Goal: Transaction & Acquisition: Purchase product/service

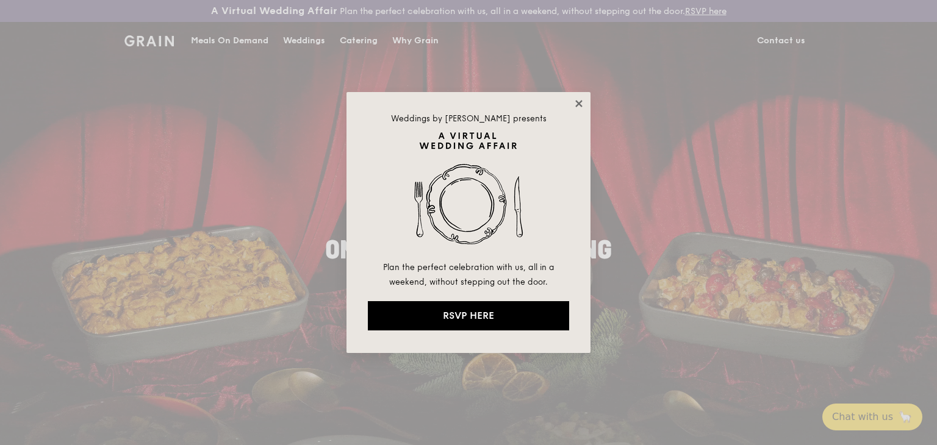
click at [578, 98] on icon at bounding box center [578, 103] width 11 height 11
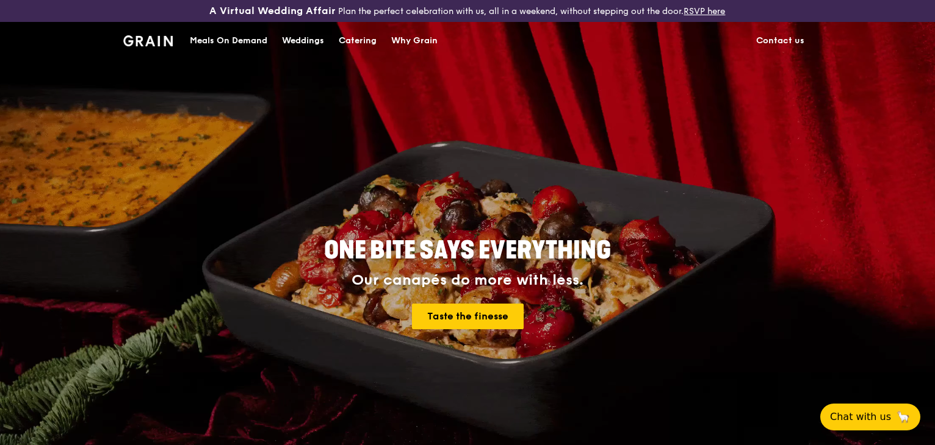
click at [356, 40] on div "Catering" at bounding box center [358, 41] width 38 height 37
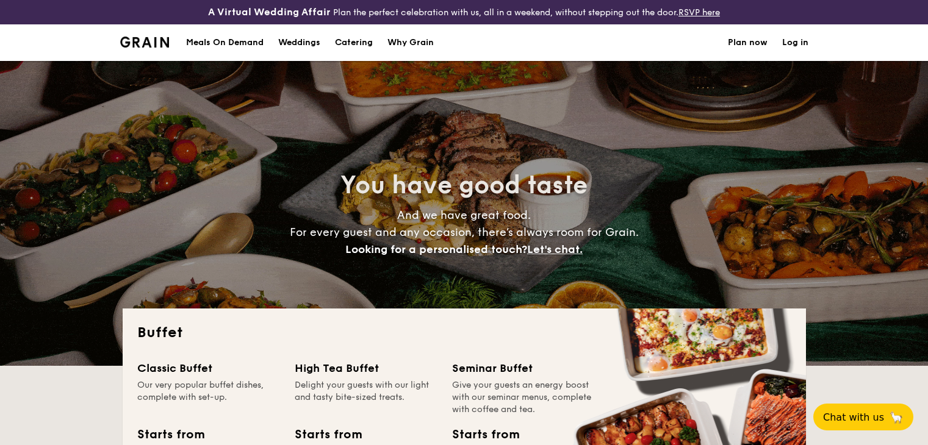
select select
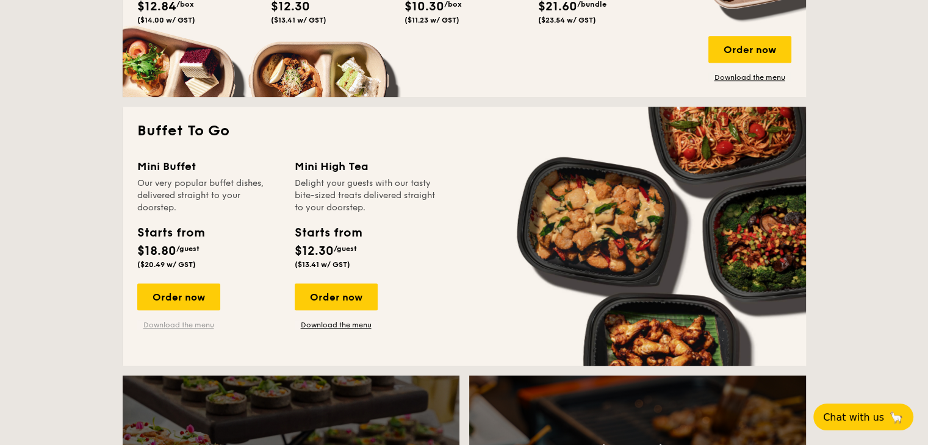
scroll to position [854, 0]
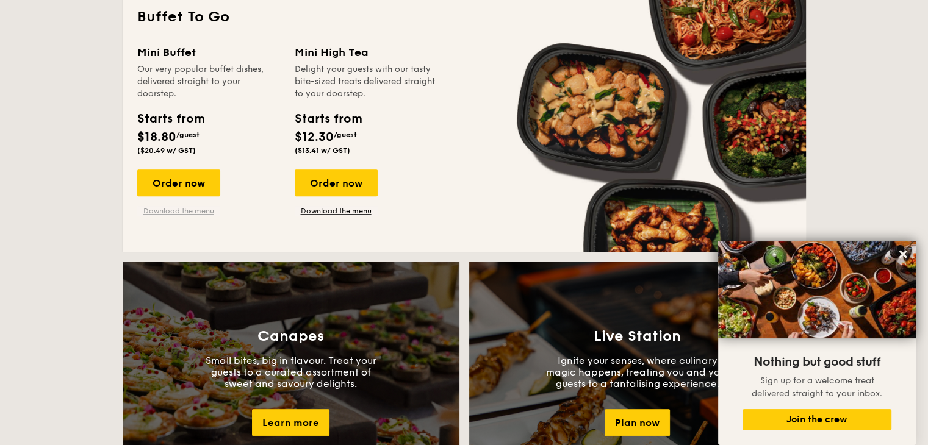
click at [195, 206] on link "Download the menu" at bounding box center [178, 211] width 83 height 10
click at [203, 190] on div "Order now" at bounding box center [178, 183] width 83 height 27
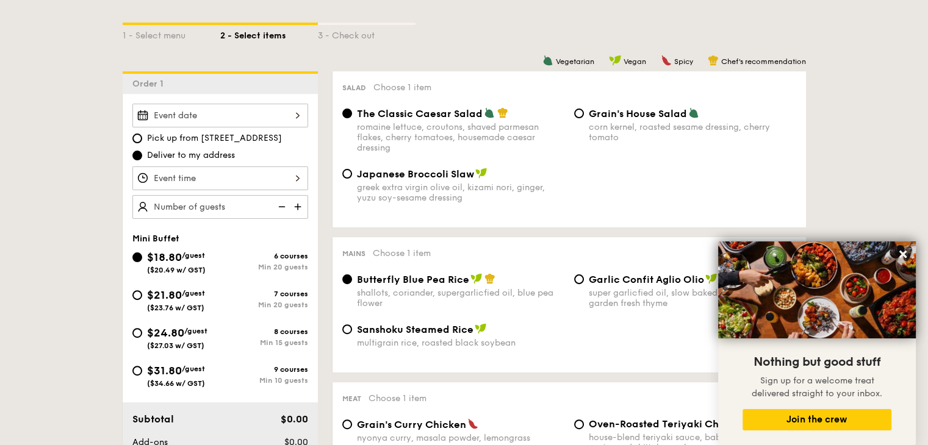
scroll to position [305, 0]
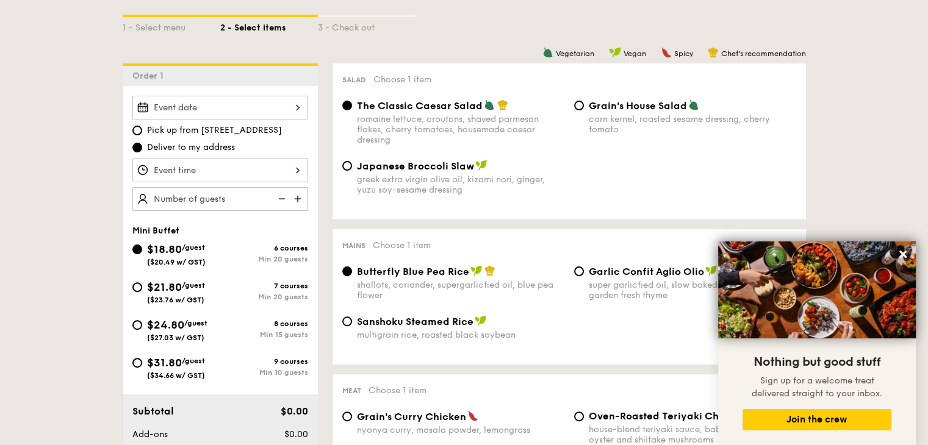
click at [300, 199] on img at bounding box center [299, 198] width 18 height 23
type input "20 guests"
click at [276, 196] on img at bounding box center [280, 198] width 18 height 23
click at [279, 196] on img at bounding box center [280, 198] width 18 height 23
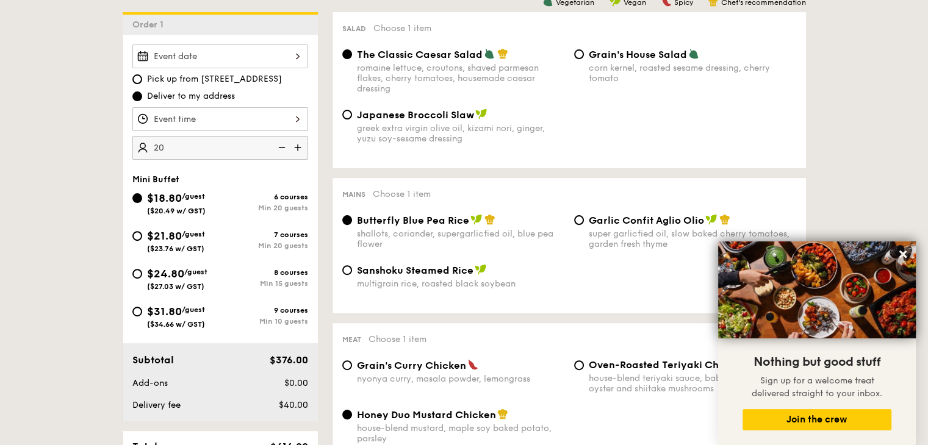
scroll to position [488, 0]
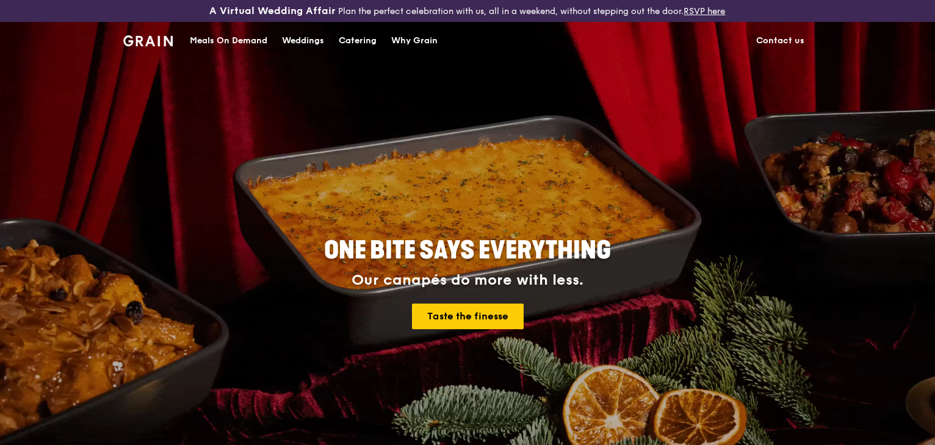
click at [369, 46] on div "Catering" at bounding box center [358, 41] width 38 height 37
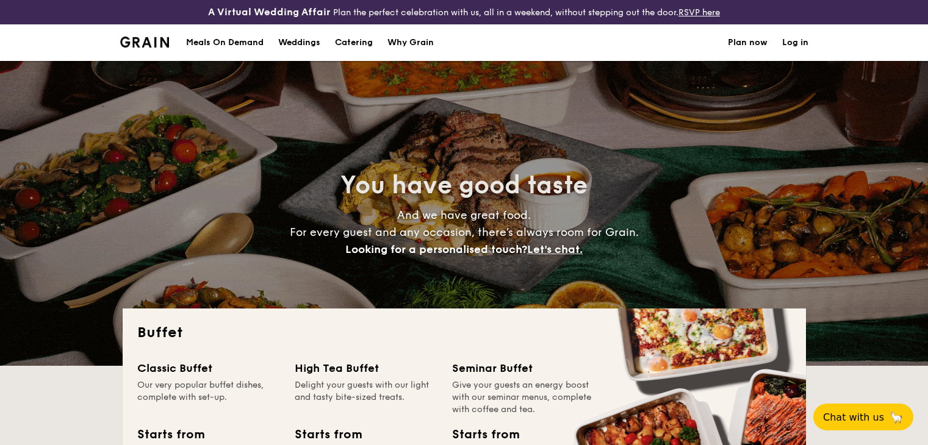
select select
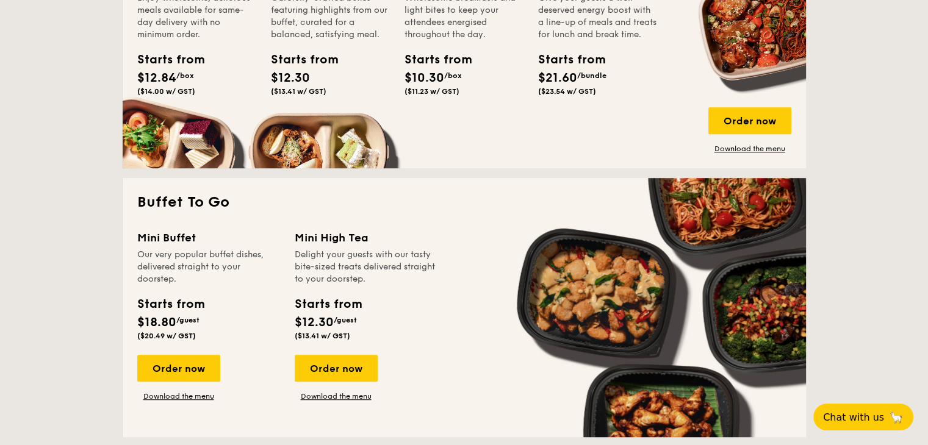
scroll to position [671, 0]
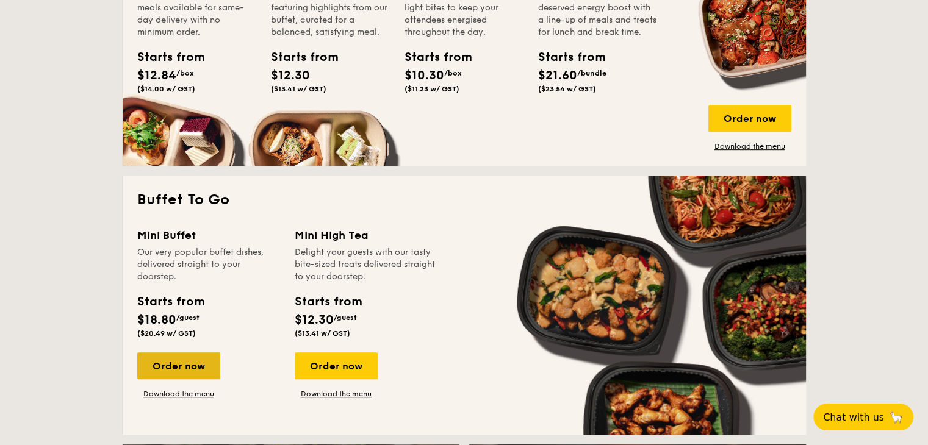
click at [180, 367] on div "Order now" at bounding box center [178, 366] width 83 height 27
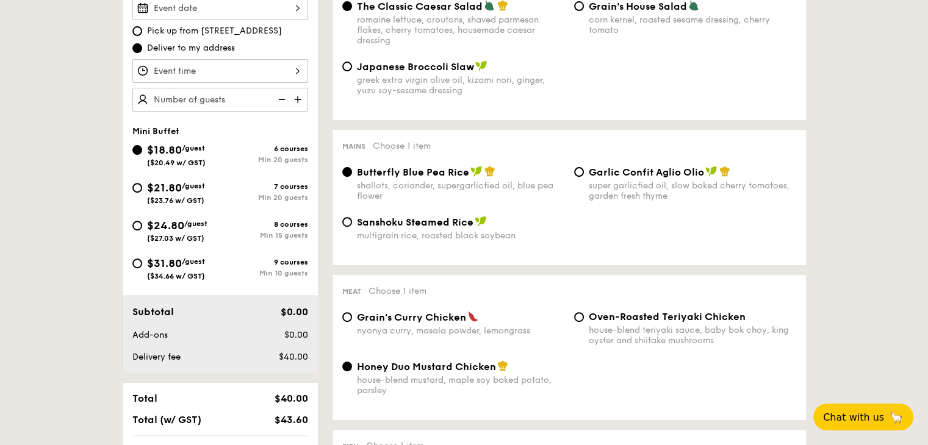
scroll to position [305, 0]
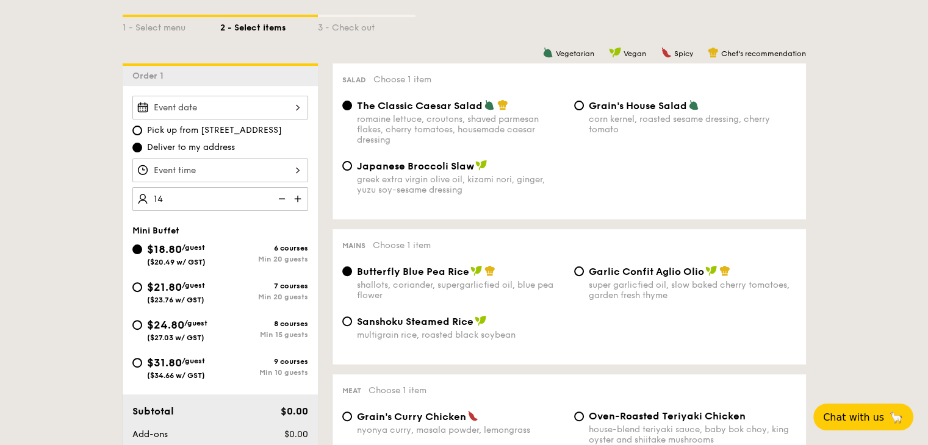
type input "20 guests"
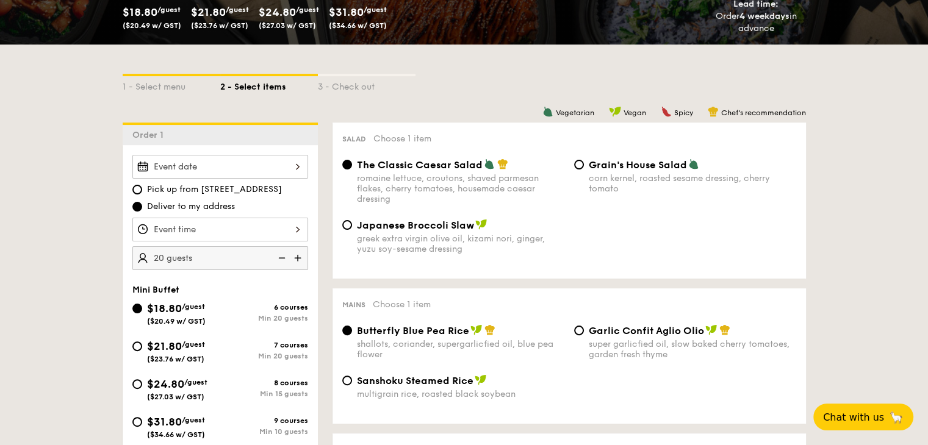
scroll to position [244, 0]
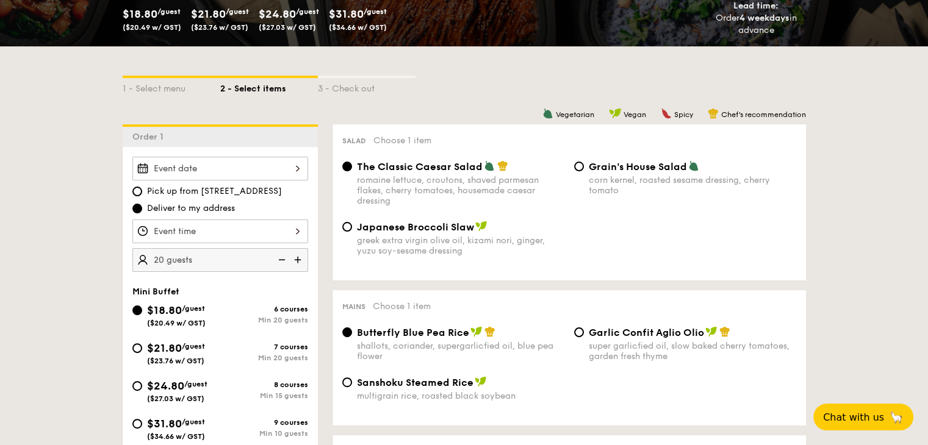
click at [180, 171] on div at bounding box center [220, 169] width 176 height 24
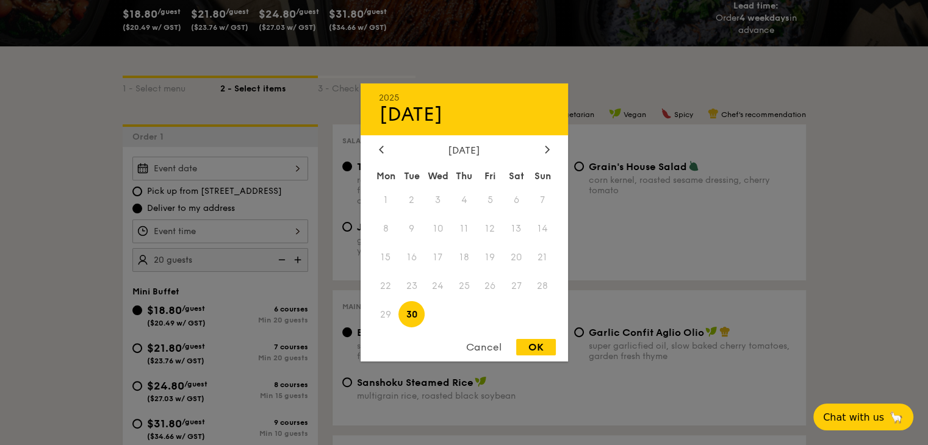
drag, startPoint x: 386, startPoint y: 313, endPoint x: 480, endPoint y: 284, distance: 99.0
click at [388, 314] on span "29" at bounding box center [386, 314] width 26 height 26
click at [502, 276] on span "26" at bounding box center [490, 286] width 26 height 26
click at [511, 279] on span "27" at bounding box center [516, 286] width 26 height 26
click at [541, 345] on div "OK" at bounding box center [536, 347] width 40 height 16
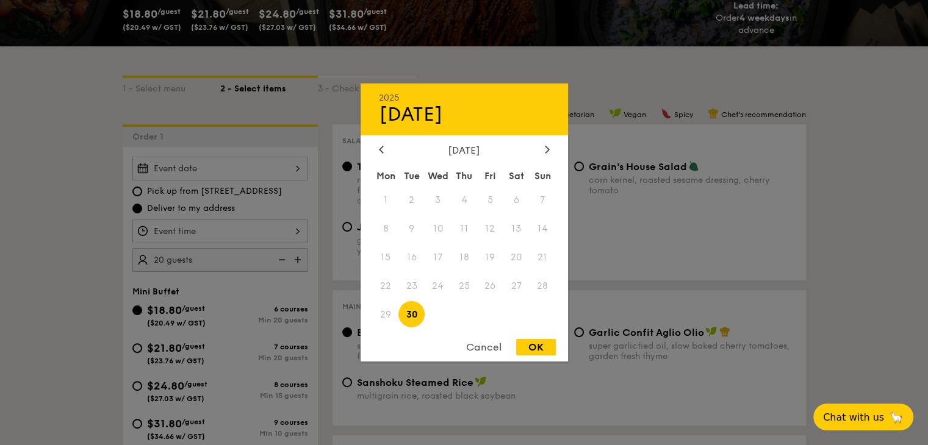
type input "Sep 30, 2025"
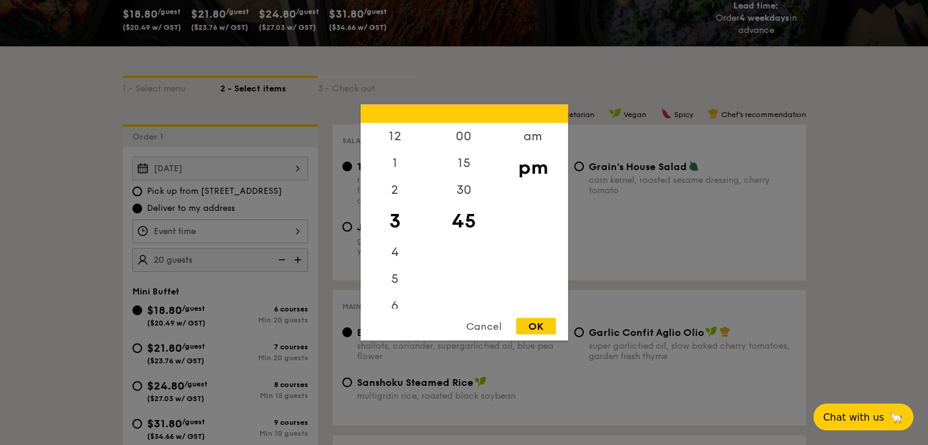
click at [240, 221] on div "12 1 2 3 4 5 6 7 8 9 10 11 00 15 30 45 am pm Cancel OK" at bounding box center [220, 232] width 176 height 24
click at [533, 318] on div "OK" at bounding box center [536, 326] width 40 height 16
type input "3:45PM"
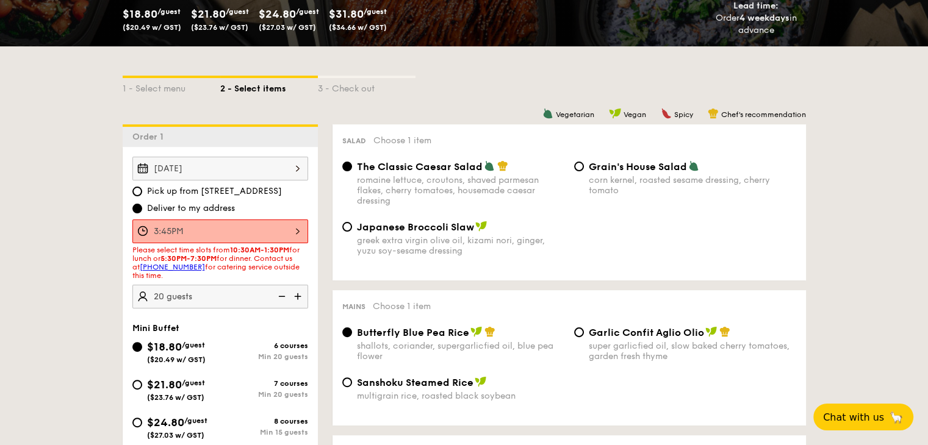
scroll to position [549, 0]
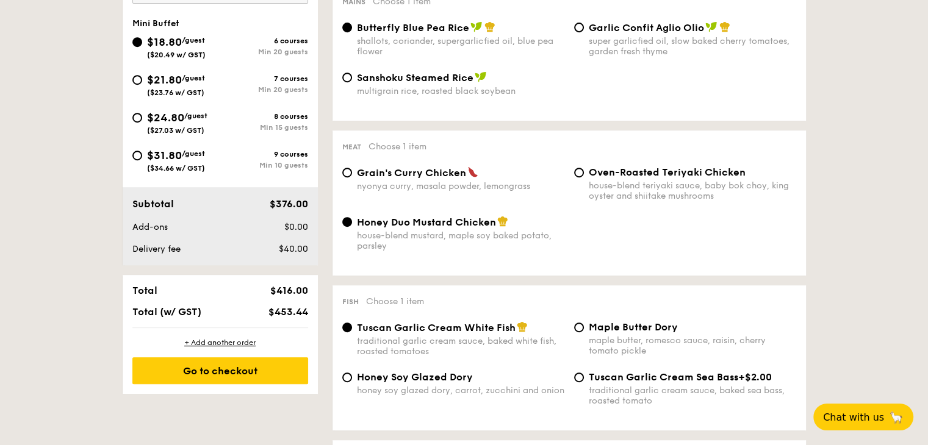
click at [429, 173] on span "Grain's Curry Chicken" at bounding box center [411, 173] width 109 height 12
click at [352, 173] on input "Grain's Curry Chicken nyonya curry, masala powder, lemongrass" at bounding box center [347, 173] width 10 height 10
radio input "true"
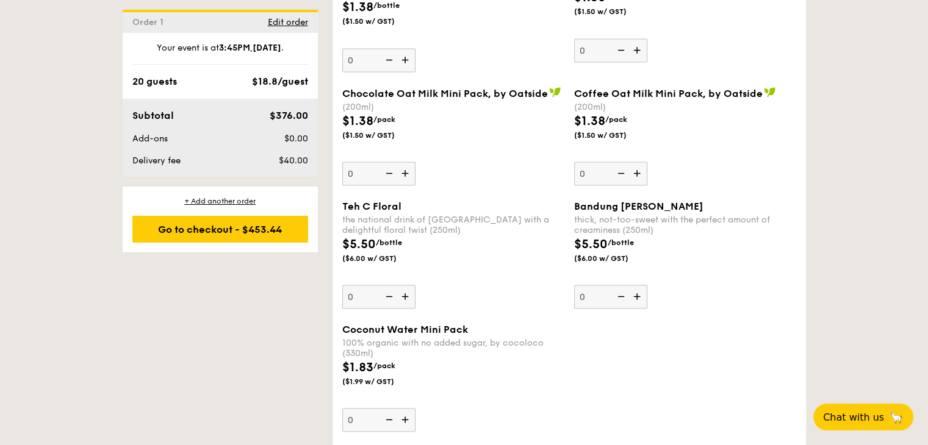
scroll to position [2379, 0]
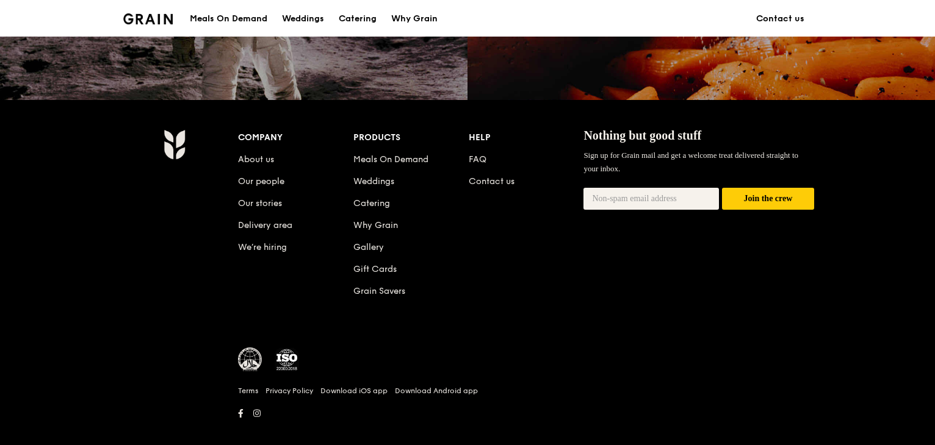
scroll to position [1205, 0]
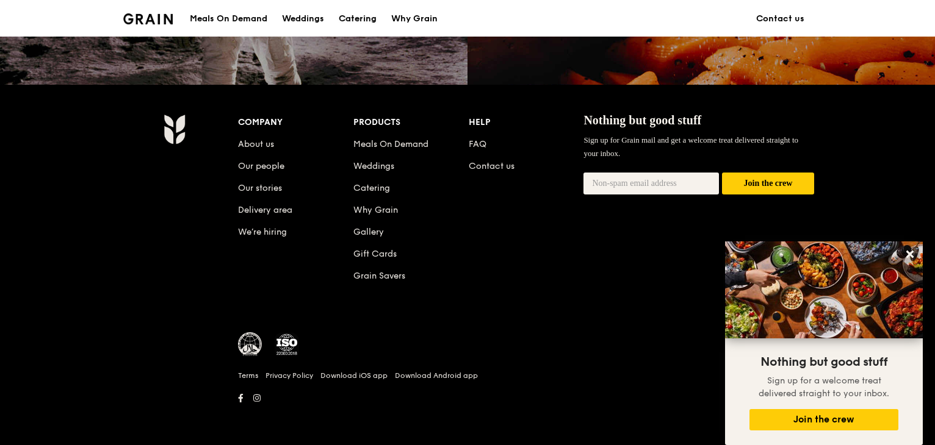
click at [354, 20] on div "Catering" at bounding box center [358, 19] width 38 height 37
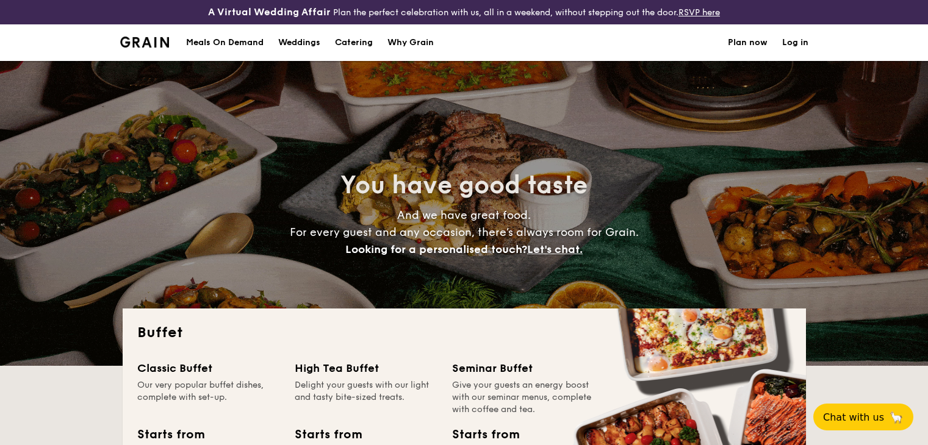
select select
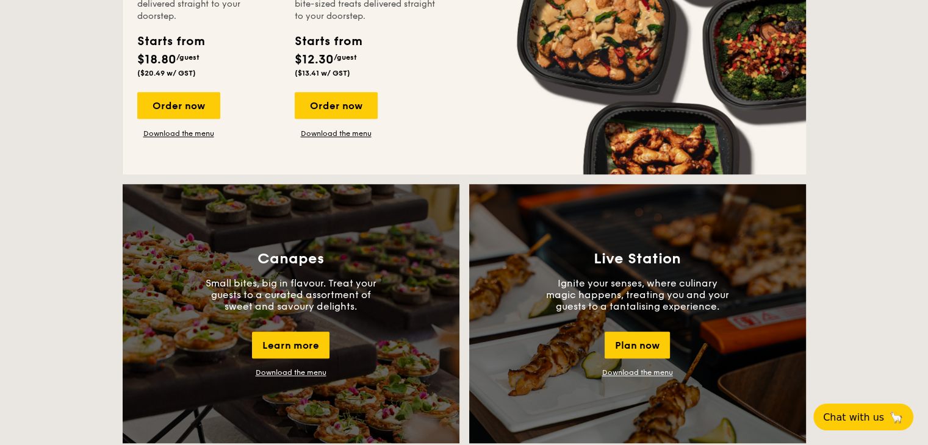
scroll to position [793, 0]
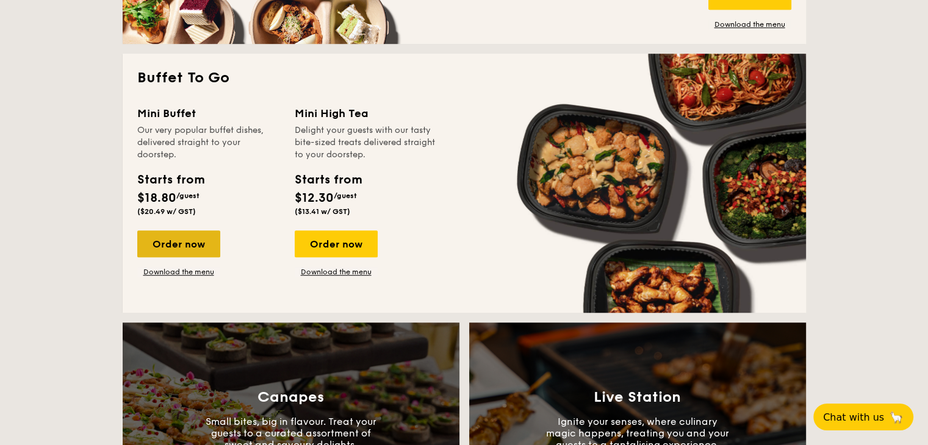
click at [202, 239] on div "Order now" at bounding box center [178, 244] width 83 height 27
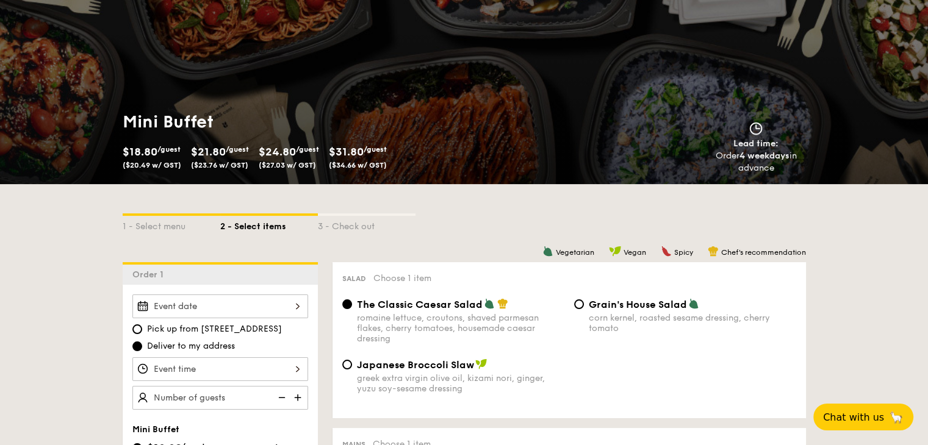
scroll to position [183, 0]
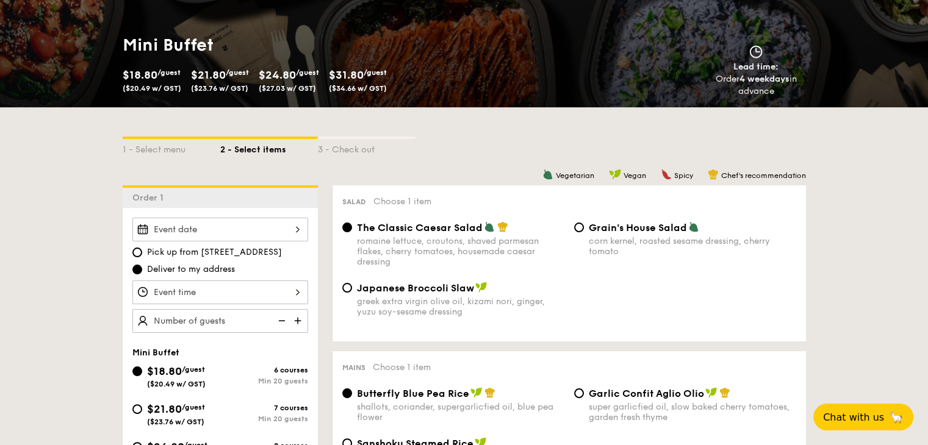
click at [220, 276] on div "Pick up from [STREET_ADDRESS] Deliver to my address" at bounding box center [220, 275] width 176 height 115
click at [220, 287] on div at bounding box center [220, 293] width 176 height 24
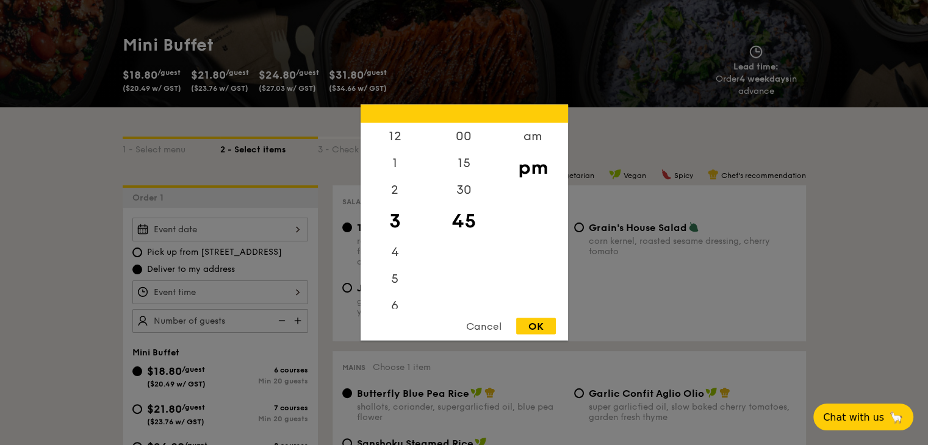
click at [236, 228] on div at bounding box center [464, 222] width 928 height 445
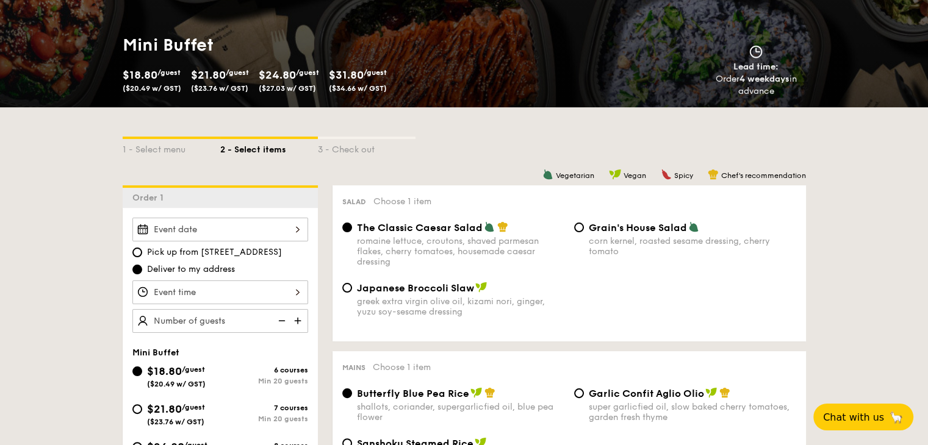
click at [236, 228] on div at bounding box center [464, 222] width 928 height 445
click at [236, 228] on div at bounding box center [220, 230] width 176 height 24
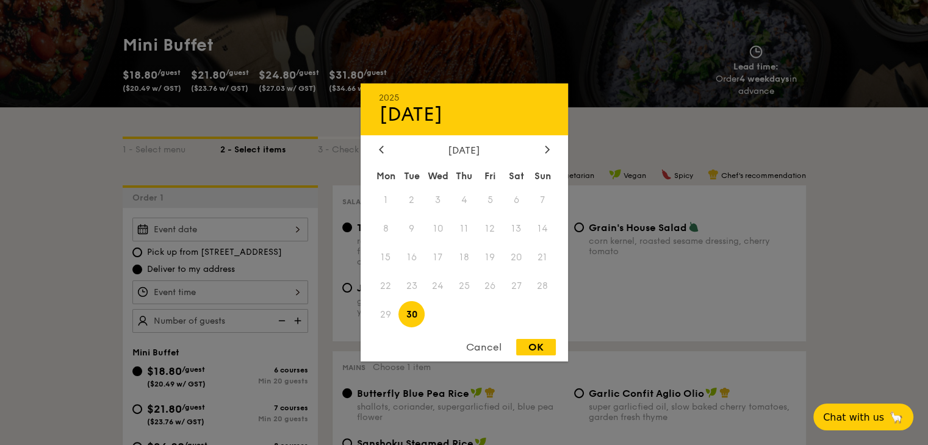
click at [158, 254] on div at bounding box center [464, 222] width 928 height 445
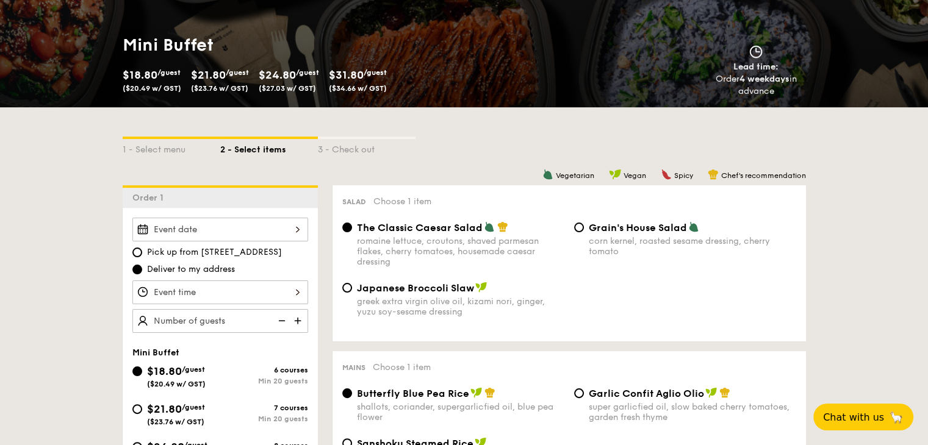
click at [147, 251] on div at bounding box center [464, 222] width 928 height 445
click at [145, 251] on label "Pick up from [STREET_ADDRESS]" at bounding box center [220, 252] width 176 height 12
click at [142, 251] on input "Pick up from [STREET_ADDRESS]" at bounding box center [137, 253] width 10 height 10
radio input "true"
click at [192, 228] on div at bounding box center [220, 230] width 176 height 24
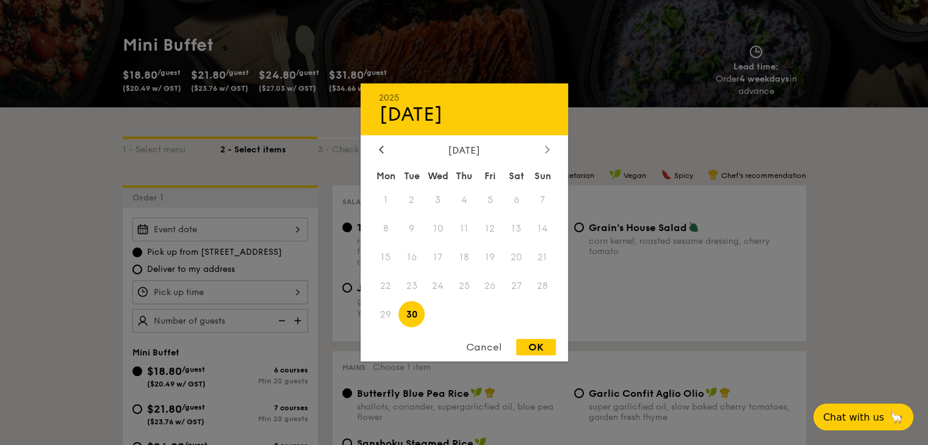
click at [542, 153] on div at bounding box center [547, 151] width 11 height 12
click at [0, 228] on div at bounding box center [464, 222] width 928 height 445
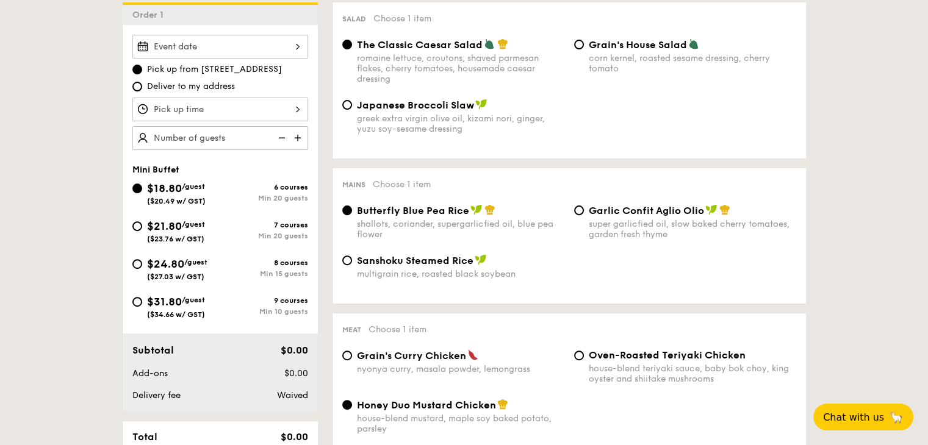
scroll to position [549, 0]
